Goal: Task Accomplishment & Management: Use online tool/utility

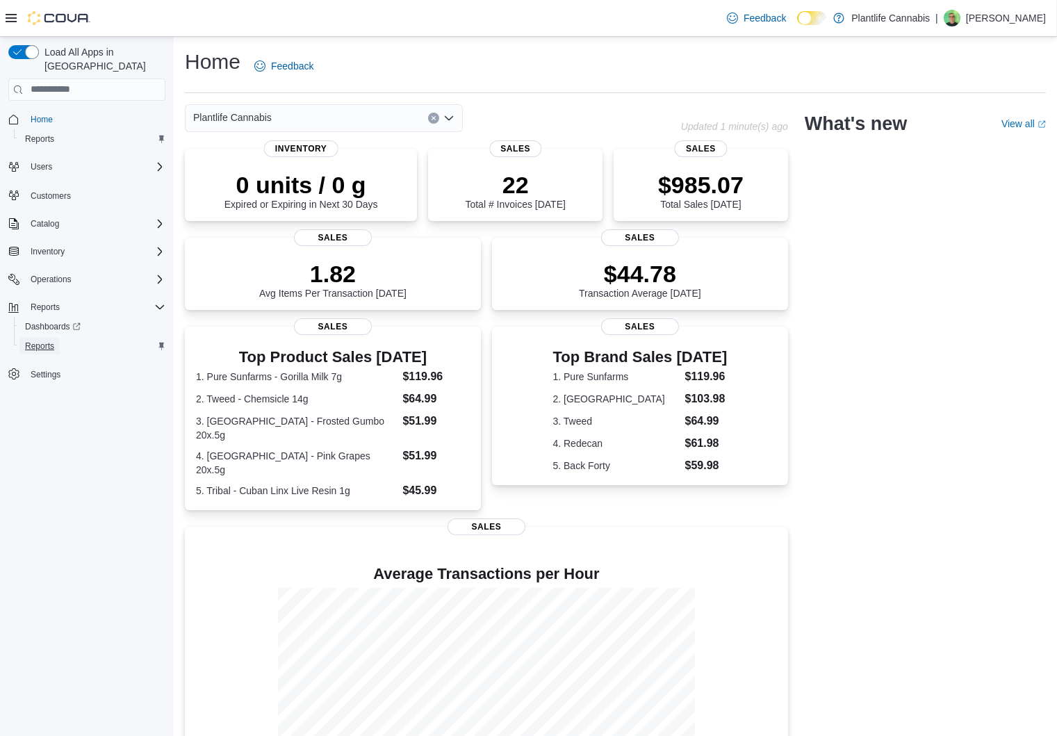
click at [38, 341] on span "Reports" at bounding box center [39, 346] width 29 height 11
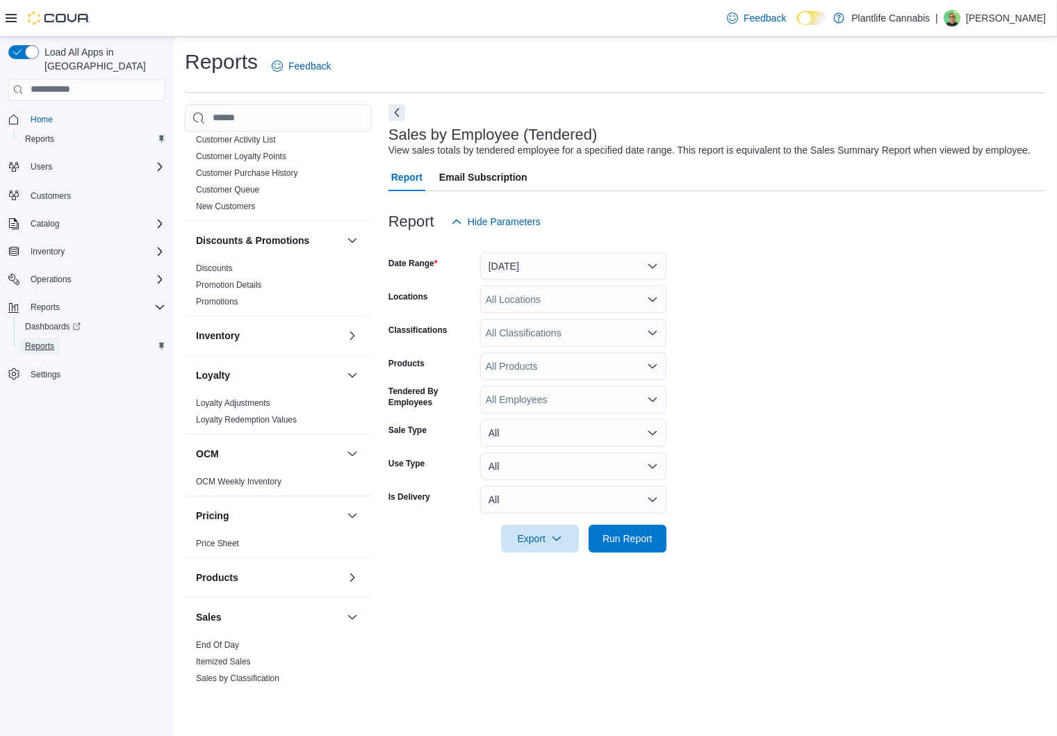
scroll to position [400, 0]
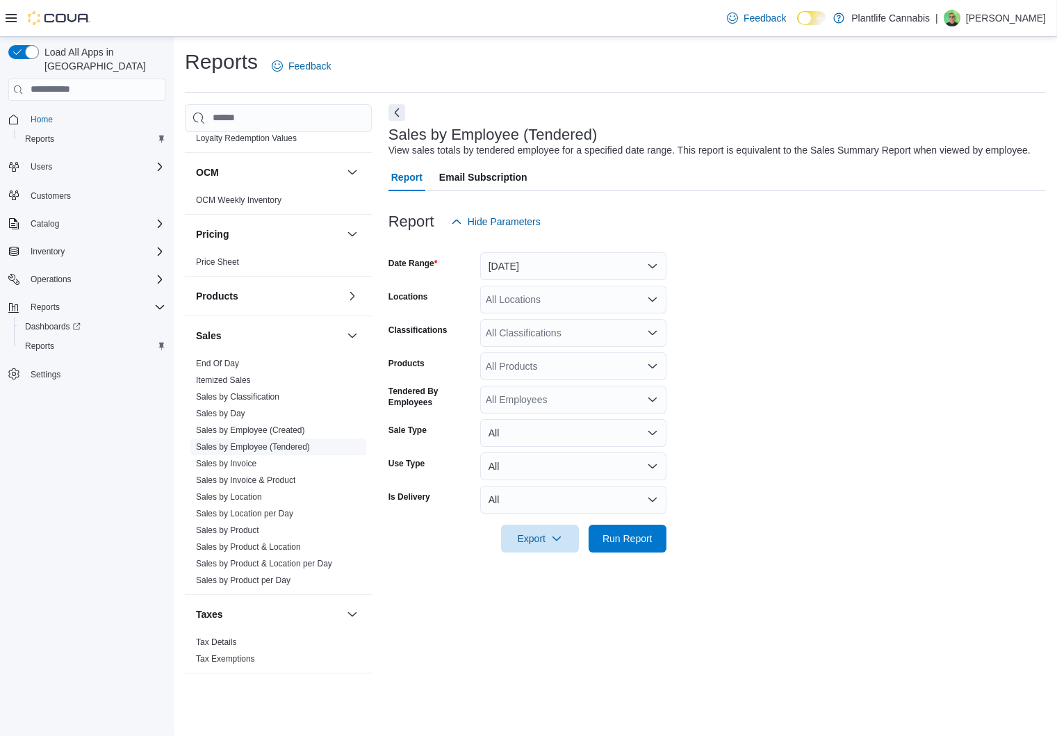
click at [254, 444] on link "Sales by Employee (Tendered)" at bounding box center [253, 447] width 114 height 10
click at [635, 280] on button "Yesterday" at bounding box center [573, 266] width 186 height 28
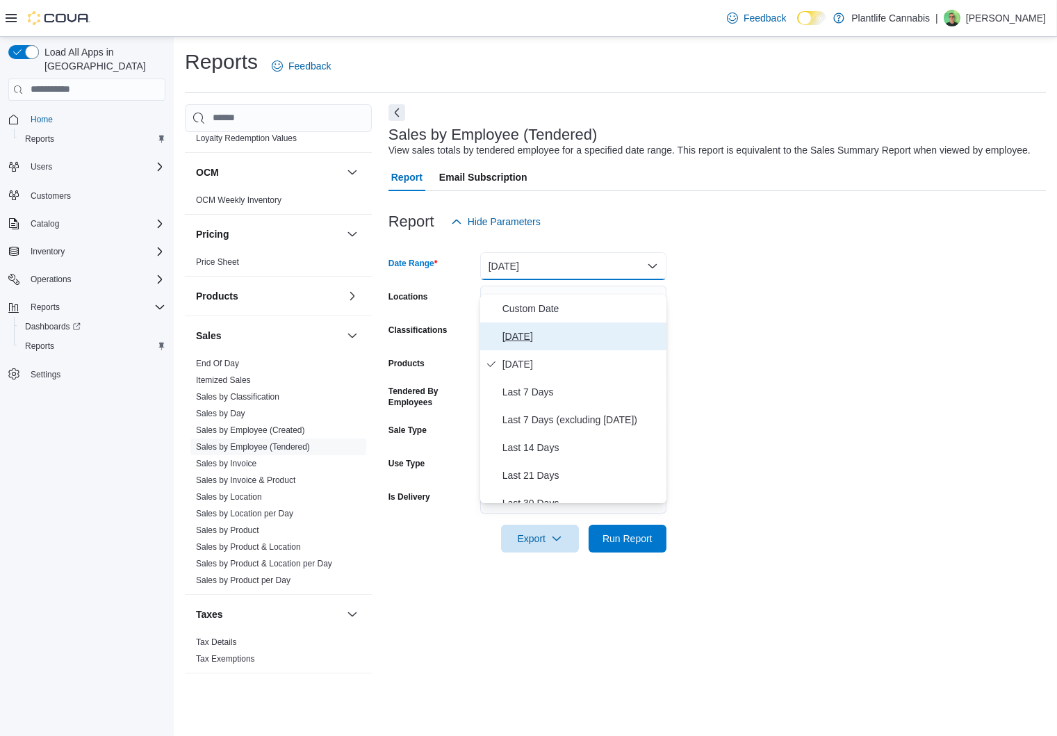
click at [532, 334] on span "Today" at bounding box center [582, 336] width 158 height 17
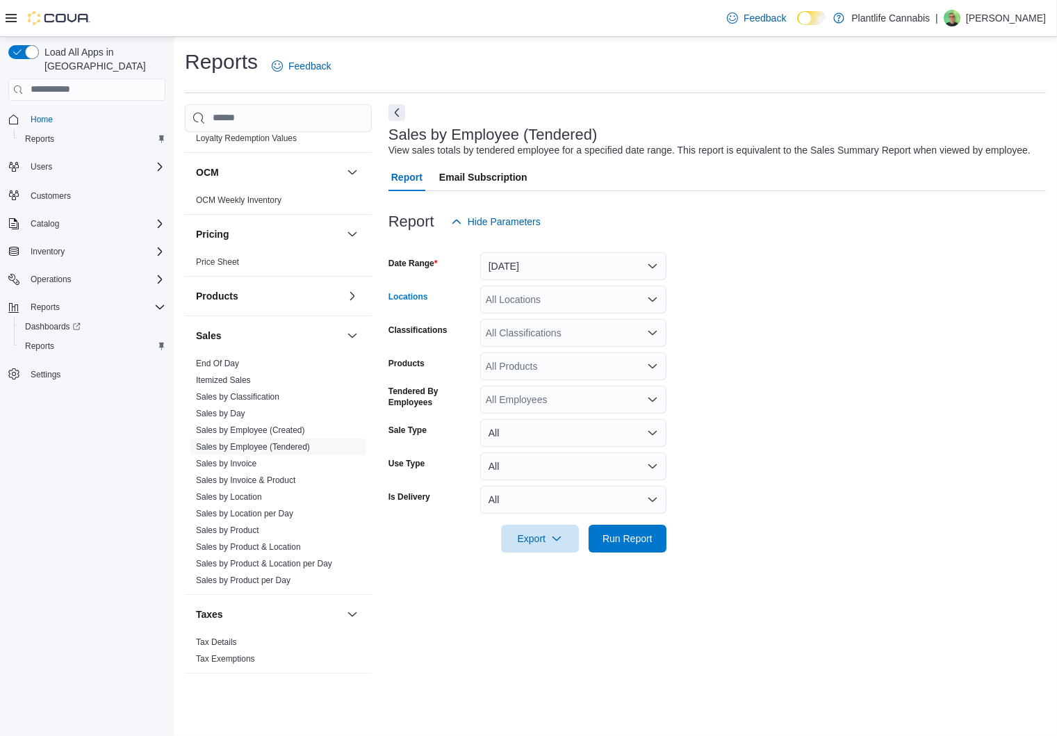
click at [642, 313] on div "All Locations" at bounding box center [573, 300] width 186 height 28
type input "***"
click at [562, 338] on span "St. Albert - Jensen Lakes" at bounding box center [615, 338] width 196 height 14
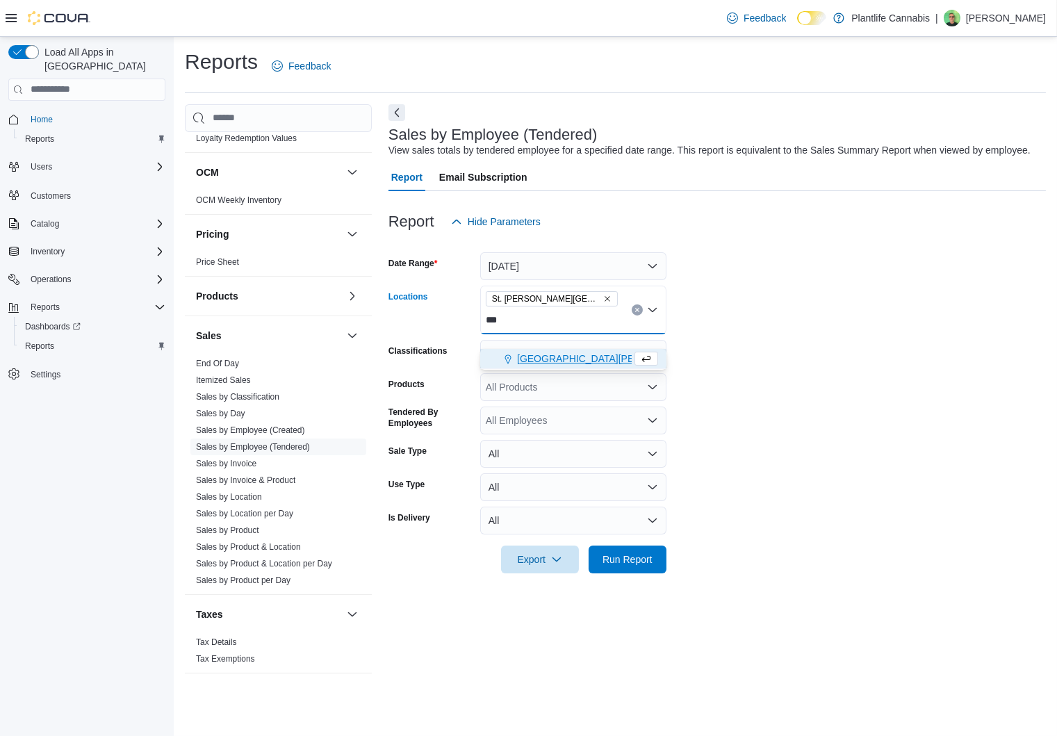
type input "****"
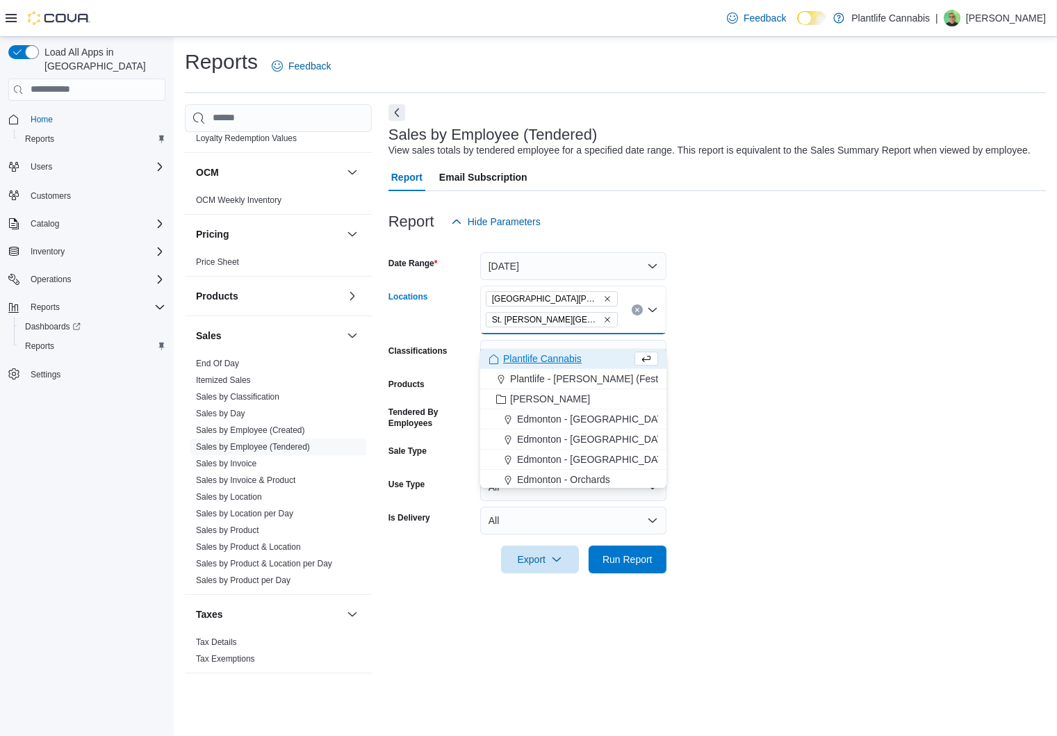
click at [789, 419] on form "Date Range Today Locations St. Albert - Erin Ridge St. Albert - Jensen Lakes Co…" at bounding box center [717, 405] width 657 height 338
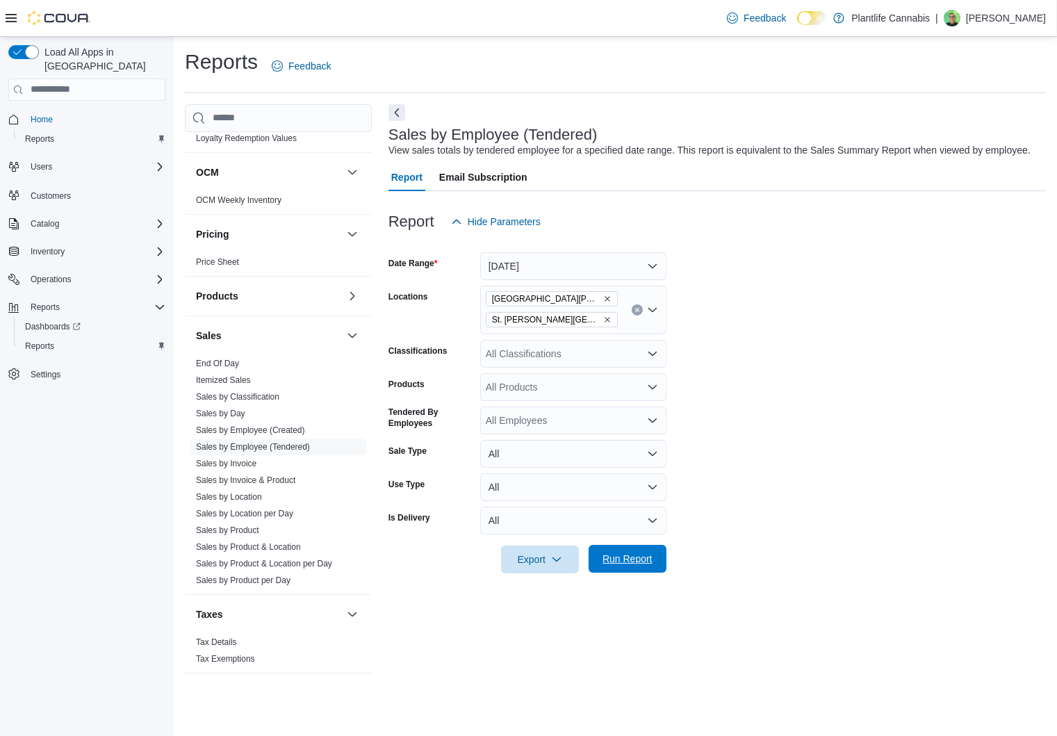
click at [626, 566] on span "Run Report" at bounding box center [628, 559] width 50 height 14
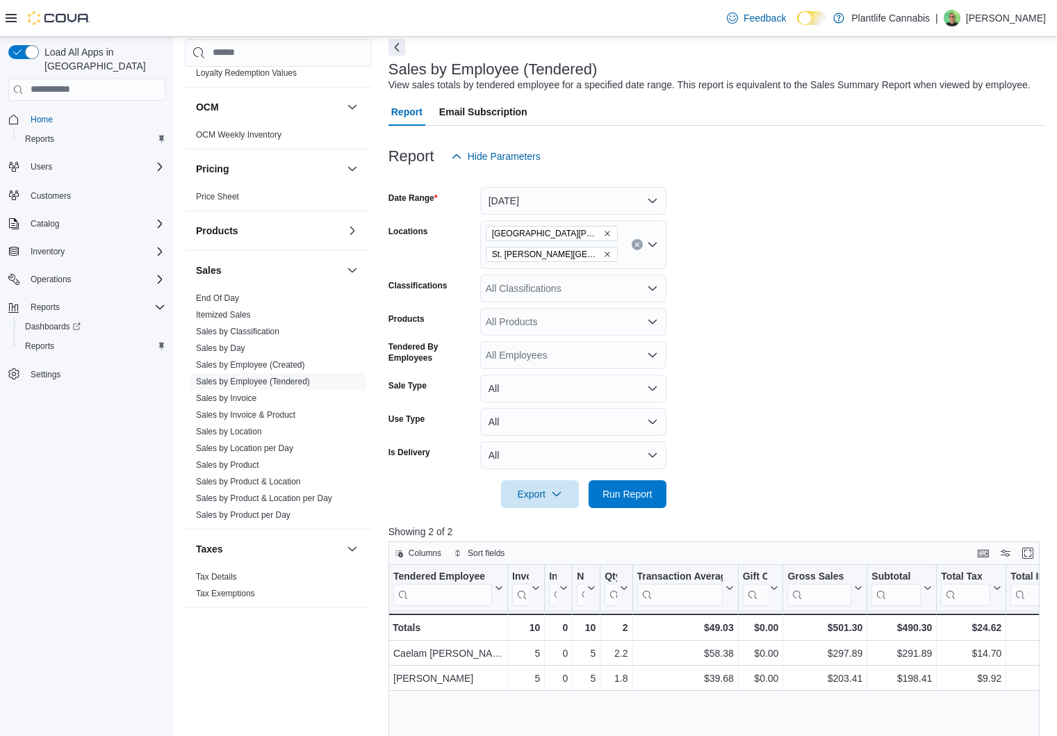
scroll to position [66, 0]
